Goal: Obtain resource: Download file/media

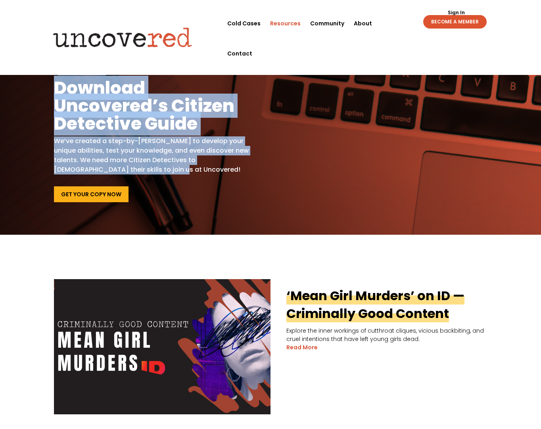
drag, startPoint x: 58, startPoint y: 73, endPoint x: 111, endPoint y: 175, distance: 114.2
click at [111, 175] on div "Hone Your Skills Download Uncovered’s Citizen Detective Guide We’ve created a s…" at bounding box center [156, 121] width 205 height 108
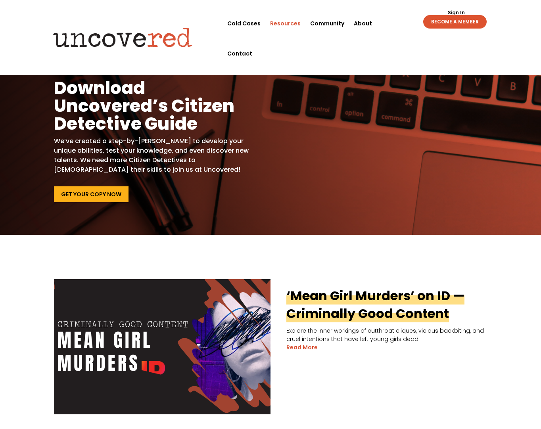
click at [117, 181] on div "Hone Your Skills Download Uncovered’s Citizen Detective Guide We’ve created a s…" at bounding box center [156, 134] width 205 height 135
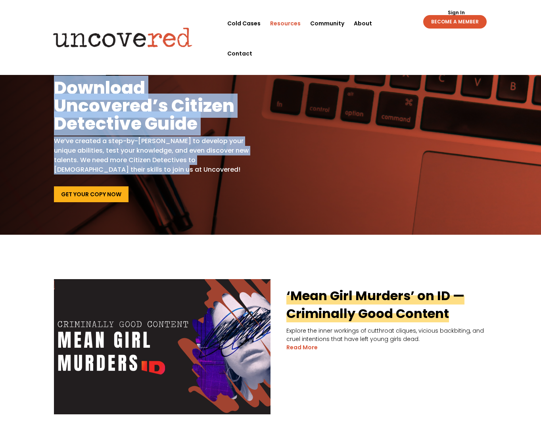
drag, startPoint x: 118, startPoint y: 173, endPoint x: 52, endPoint y: 68, distance: 123.9
click at [52, 69] on div "Hone Your Skills Download Uncovered’s Citizen Detective Guide We’ve created a s…" at bounding box center [270, 135] width 541 height 200
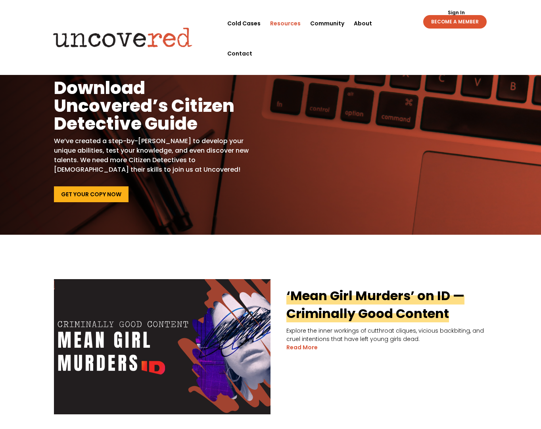
click at [57, 101] on h1 "Download Uncovered’s Citizen Detective Guide" at bounding box center [156, 108] width 205 height 58
click at [58, 79] on h1 "Download Uncovered’s Citizen Detective Guide" at bounding box center [156, 108] width 205 height 58
click at [57, 75] on h5 "Hone Your Skills" at bounding box center [156, 73] width 205 height 12
click at [57, 73] on h5 "Hone Your Skills" at bounding box center [156, 73] width 205 height 12
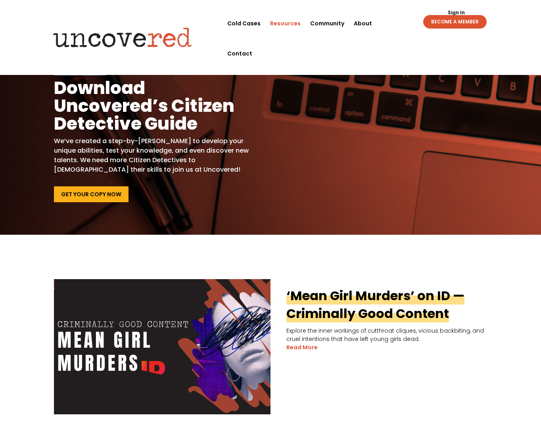
click at [57, 73] on h5 "Hone Your Skills" at bounding box center [156, 73] width 205 height 12
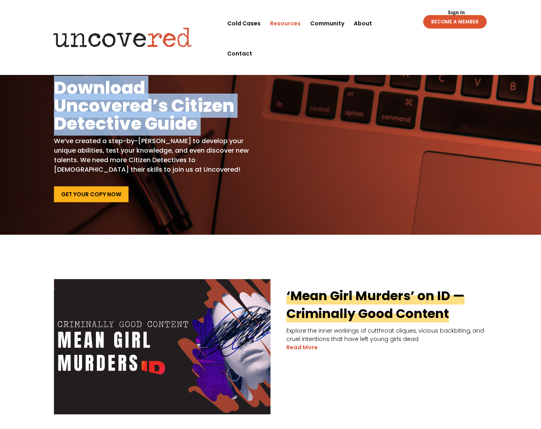
click at [58, 90] on h1 "Download Uncovered’s Citizen Detective Guide" at bounding box center [156, 108] width 205 height 58
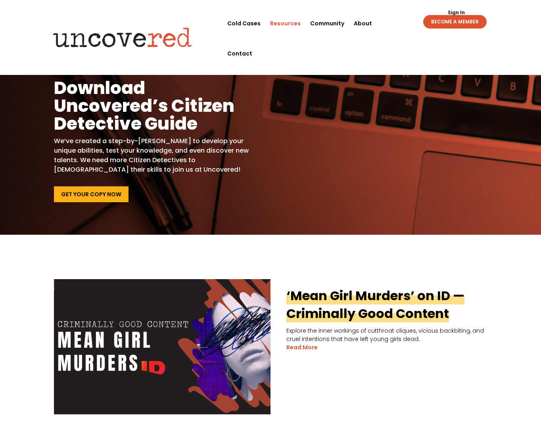
click at [84, 137] on p "We’ve created a step-by-[PERSON_NAME] to develop your unique abilities, test yo…" at bounding box center [156, 156] width 205 height 38
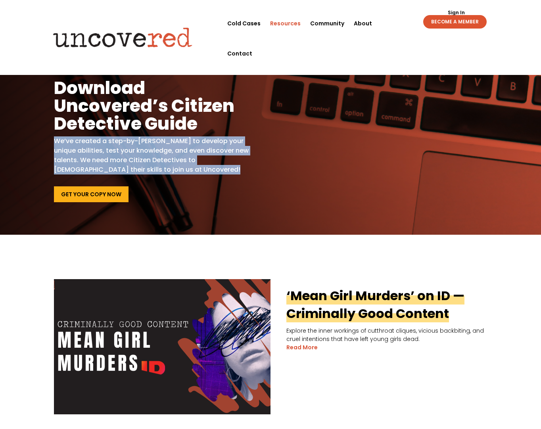
click at [84, 137] on p "We’ve created a step-by-[PERSON_NAME] to develop your unique abilities, test yo…" at bounding box center [156, 156] width 205 height 38
click at [81, 147] on p "We’ve created a step-by-[PERSON_NAME] to develop your unique abilities, test yo…" at bounding box center [156, 156] width 205 height 38
